Goal: Information Seeking & Learning: Learn about a topic

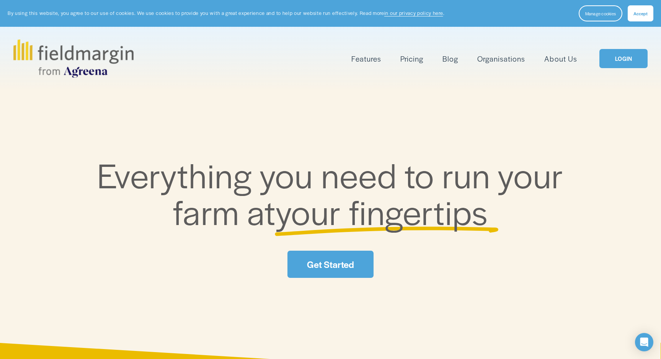
click at [413, 64] on link "Pricing" at bounding box center [411, 58] width 23 height 13
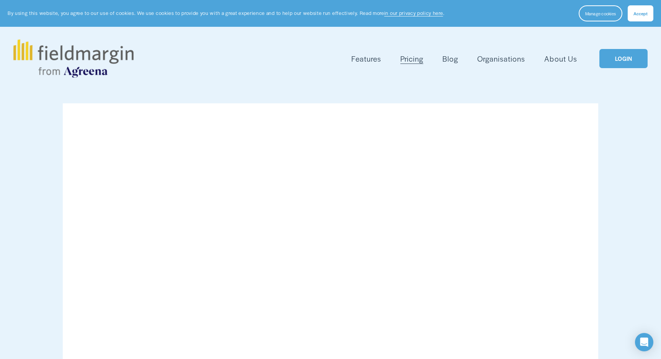
click at [380, 60] on span "Features" at bounding box center [365, 58] width 29 height 11
click at [0, 0] on span "Field Health" at bounding box center [0, 0] width 0 height 0
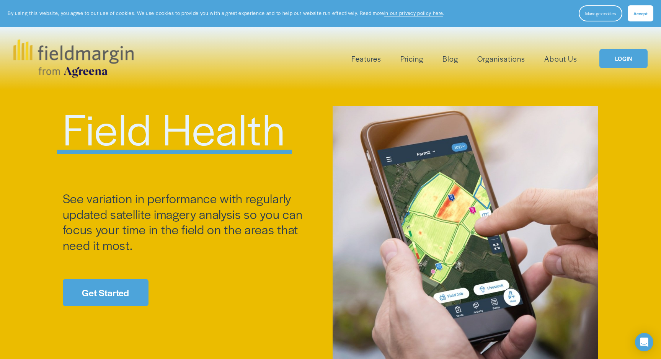
click at [490, 63] on link "Organisations" at bounding box center [501, 58] width 48 height 13
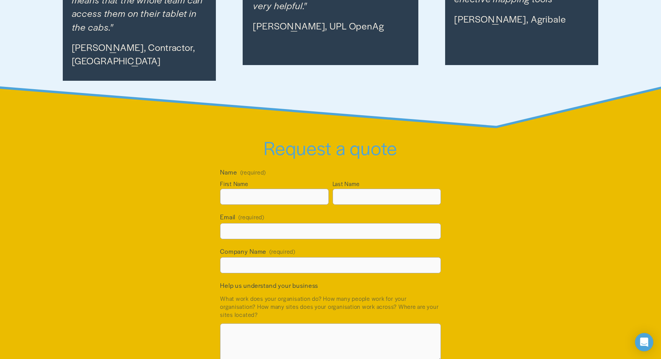
scroll to position [1222, 0]
